Goal: Information Seeking & Learning: Learn about a topic

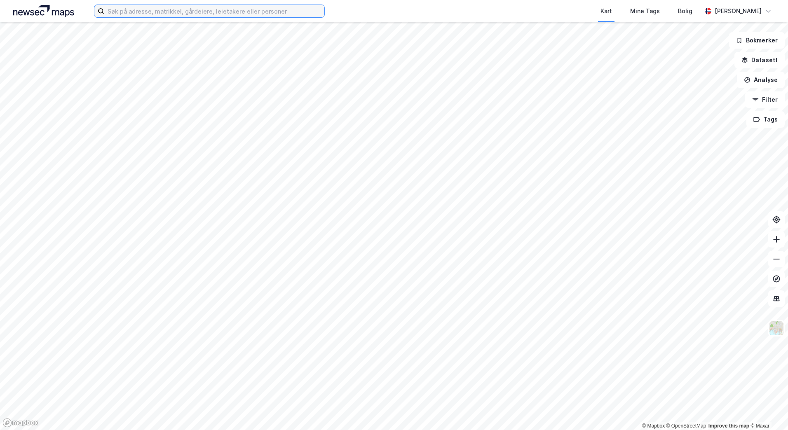
click at [188, 13] on input at bounding box center [214, 11] width 220 height 12
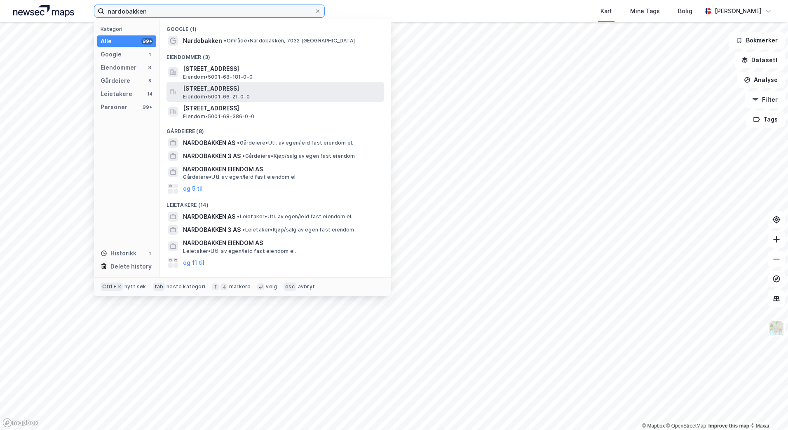
type input "nardobakken"
click at [197, 95] on span "Eiendom • 5001-66-21-0-0" at bounding box center [216, 97] width 66 height 7
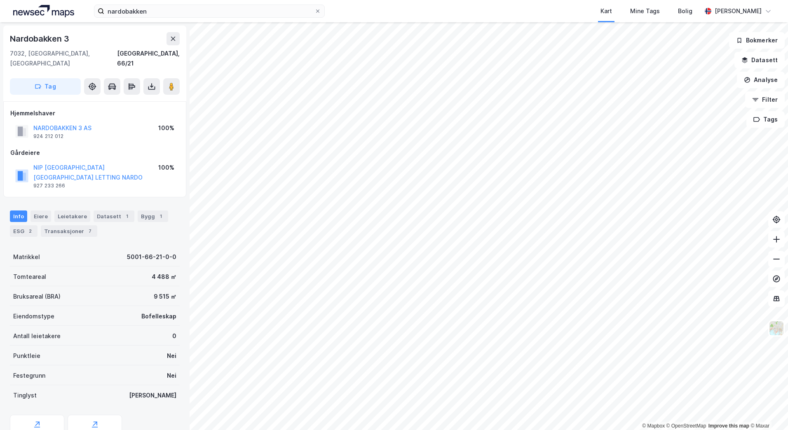
scroll to position [19, 0]
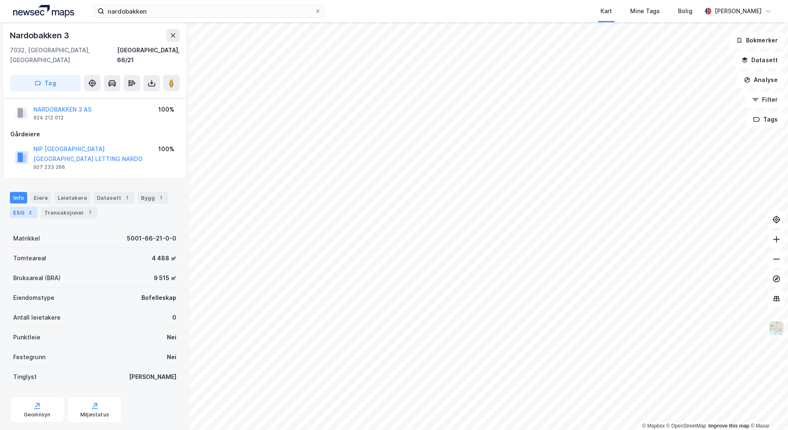
click at [25, 207] on div "ESG 2" at bounding box center [24, 213] width 28 height 12
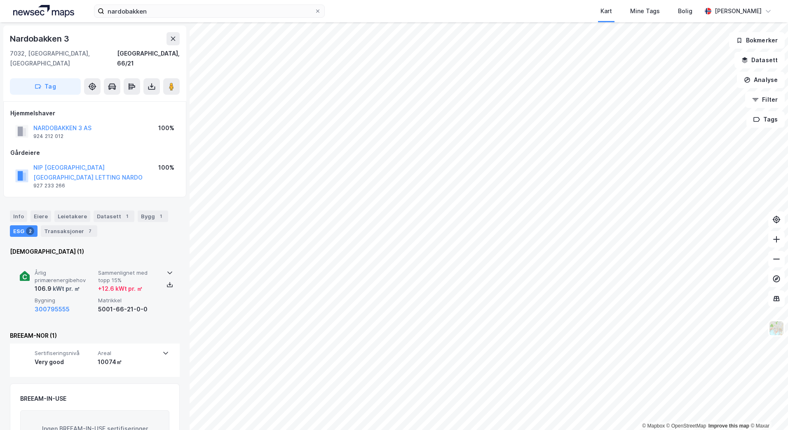
click at [168, 269] on icon at bounding box center [169, 272] width 7 height 7
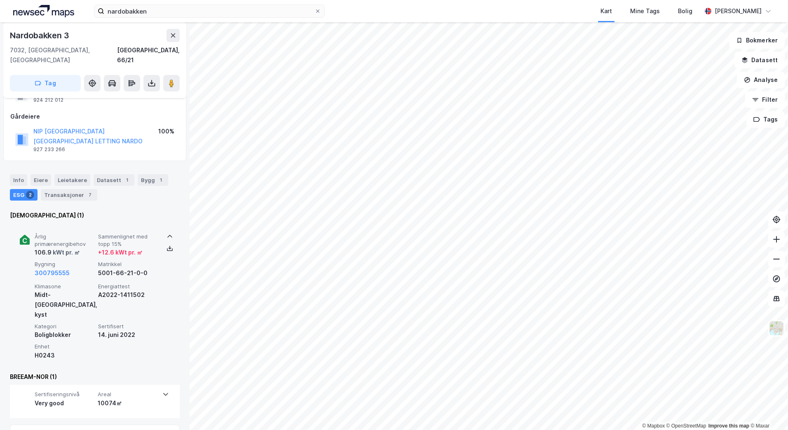
scroll to position [36, 0]
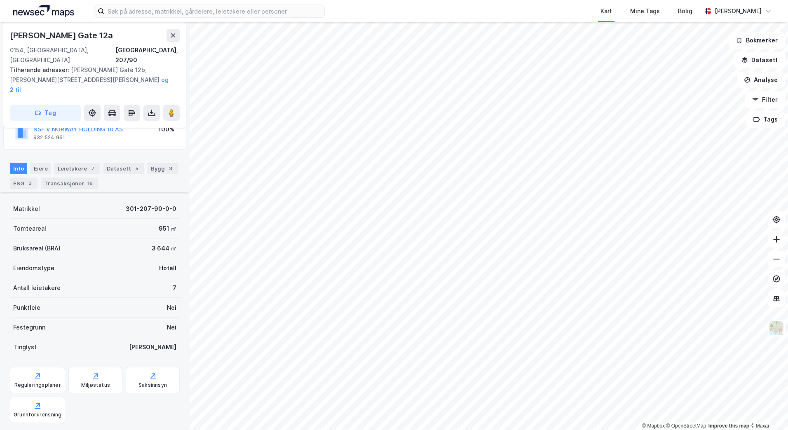
scroll to position [121, 0]
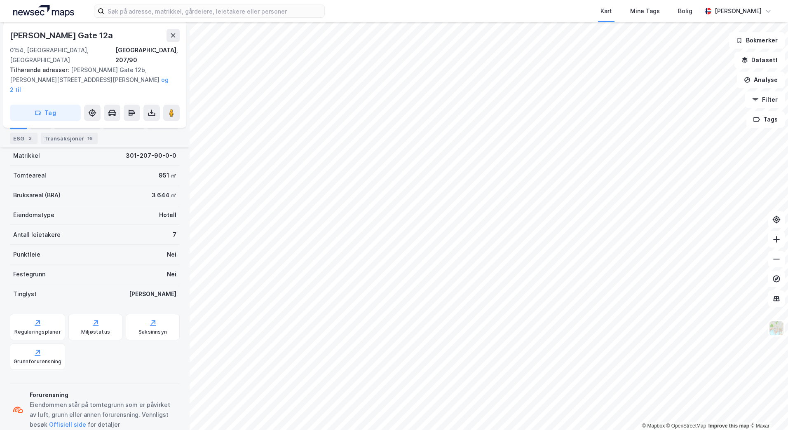
click at [22, 145] on div "Info [PERSON_NAME] 7 Datasett 5 Bygg 3 ESG 3 Transaksjoner 16" at bounding box center [95, 128] width 190 height 40
click at [23, 143] on div "ESG 3" at bounding box center [24, 139] width 28 height 12
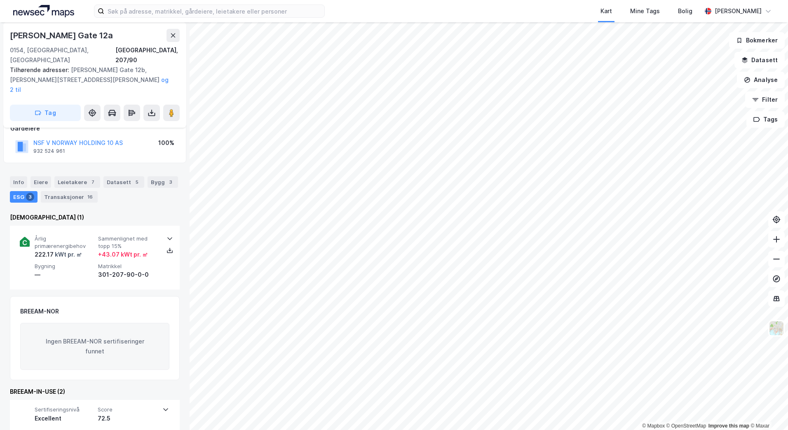
scroll to position [82, 0]
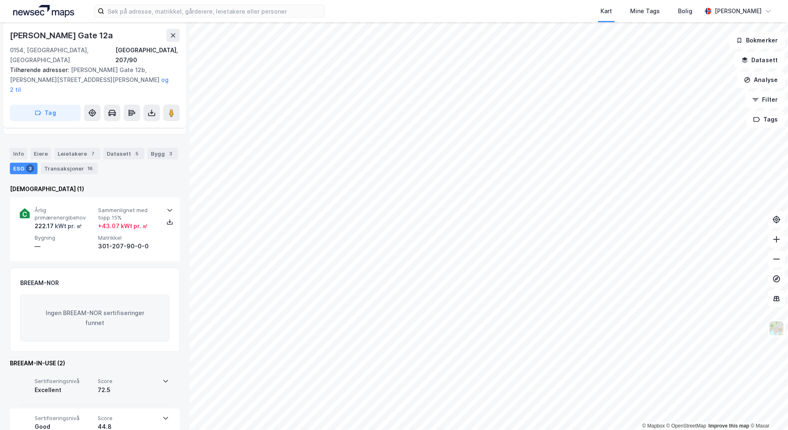
click at [162, 378] on icon at bounding box center [165, 381] width 7 height 7
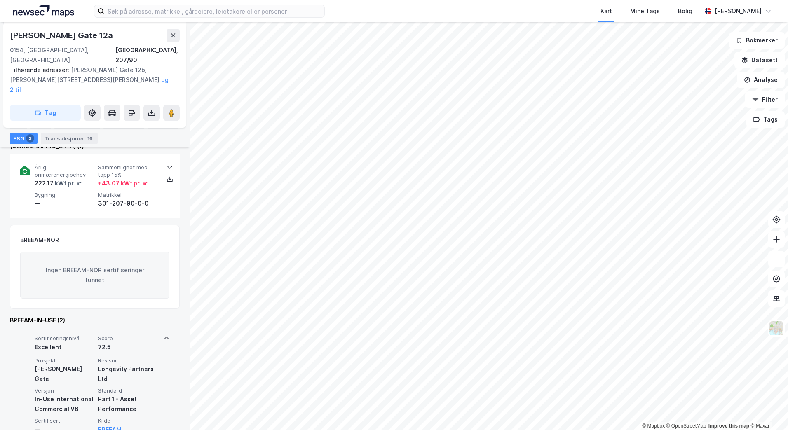
scroll to position [162, 0]
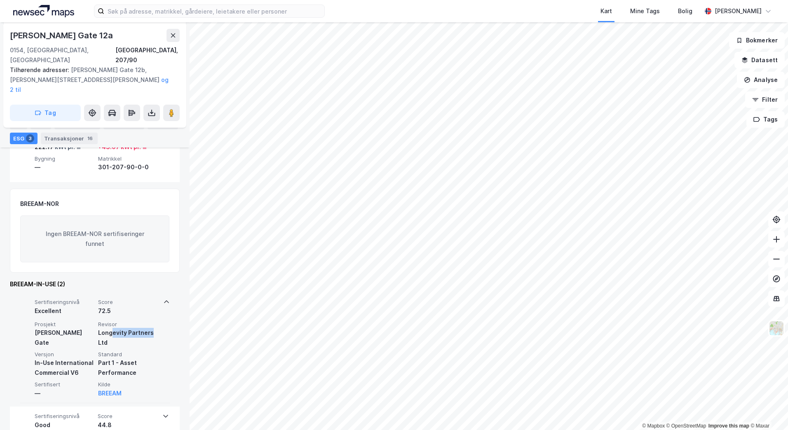
drag, startPoint x: 111, startPoint y: 311, endPoint x: 163, endPoint y: 314, distance: 52.4
click at [163, 314] on div "Sertifiseringsnivå Excellent Score 72.5 Prosjekt [PERSON_NAME] Gate Revisor Lon…" at bounding box center [95, 348] width 150 height 111
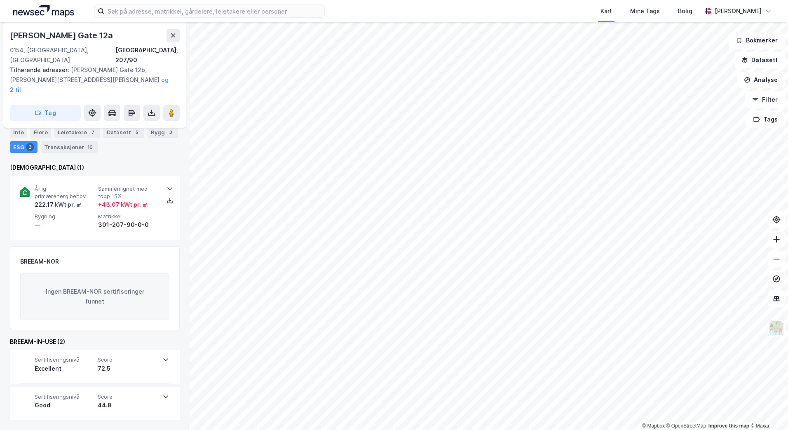
scroll to position [84, 0]
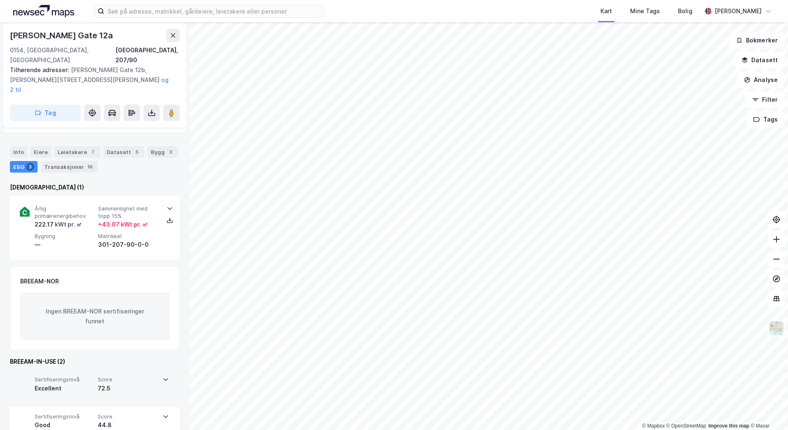
click at [156, 370] on div "Sertifiseringsnivå Excellent Score 72.5" at bounding box center [94, 386] width 149 height 33
